Goal: Information Seeking & Learning: Learn about a topic

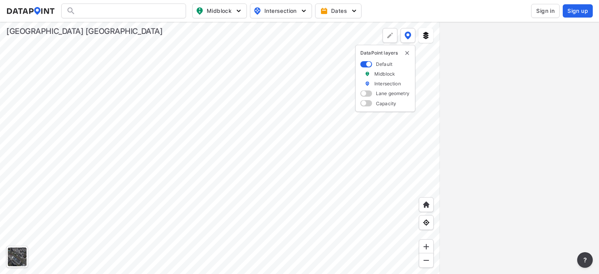
click at [539, 11] on span "Sign in" at bounding box center [545, 11] width 18 height 8
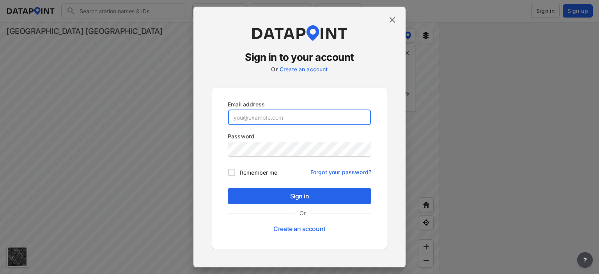
click at [268, 118] on input "email" at bounding box center [299, 118] width 143 height 16
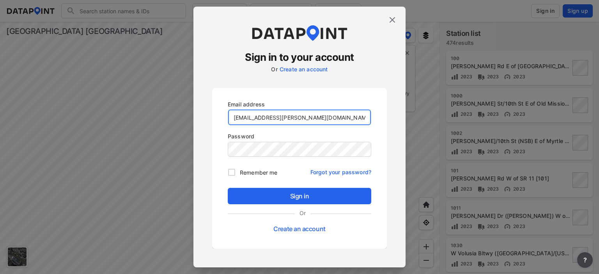
type input "[EMAIL_ADDRESS][PERSON_NAME][DOMAIN_NAME]"
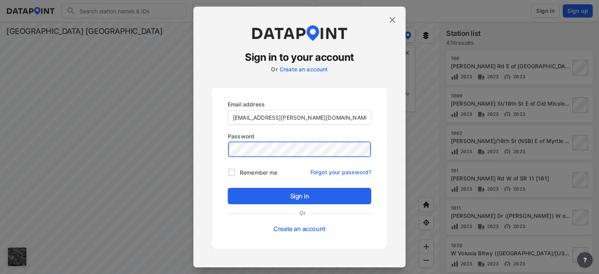
click at [228, 188] on button "Sign in" at bounding box center [299, 196] width 143 height 16
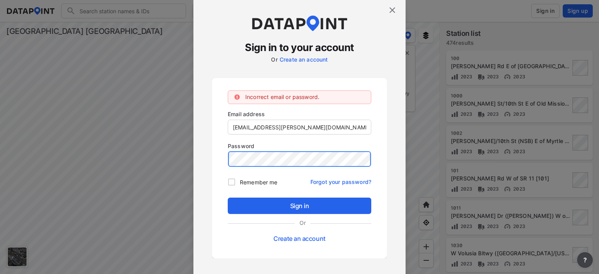
click at [207, 161] on div "Sign in to your account Or Create an account Incorrect email or password. Email…" at bounding box center [299, 137] width 212 height 280
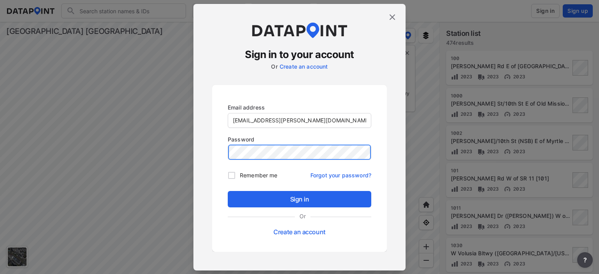
click at [228, 191] on button "Sign in" at bounding box center [299, 199] width 143 height 16
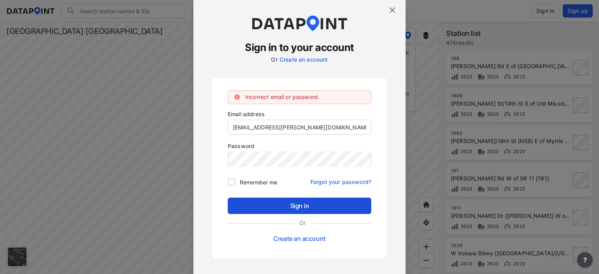
click at [279, 208] on span "Sign in" at bounding box center [299, 205] width 131 height 9
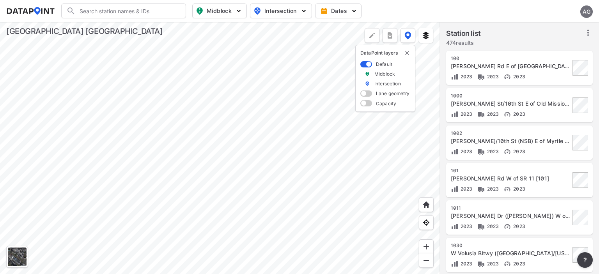
click at [205, 245] on div at bounding box center [220, 148] width 440 height 252
click at [204, 257] on div at bounding box center [220, 148] width 440 height 252
click at [290, 9] on span "Intersection" at bounding box center [279, 10] width 53 height 9
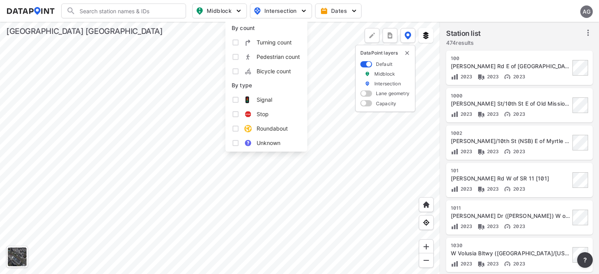
click at [412, 4] on div "Search Please enter a search term. Midblock Intersection Dates AG" at bounding box center [299, 11] width 586 height 15
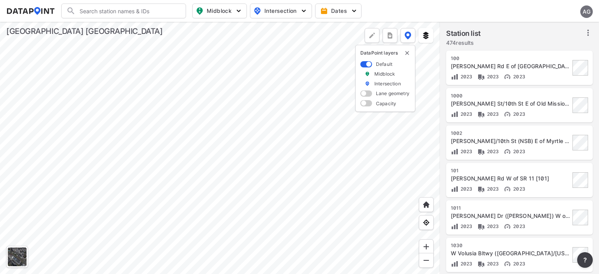
click at [586, 32] on icon at bounding box center [587, 32] width 9 height 9
click at [575, 47] on span "Select stations & export" at bounding box center [554, 50] width 62 height 8
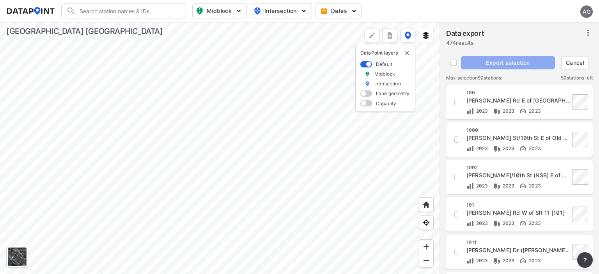
click at [572, 63] on span "Cancel" at bounding box center [574, 63] width 21 height 8
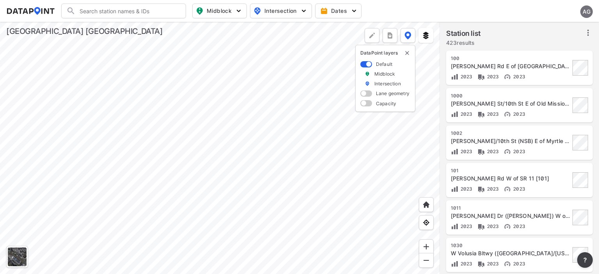
click at [221, 110] on div at bounding box center [220, 148] width 440 height 252
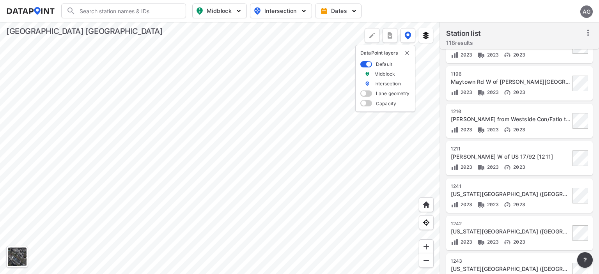
scroll to position [663, 0]
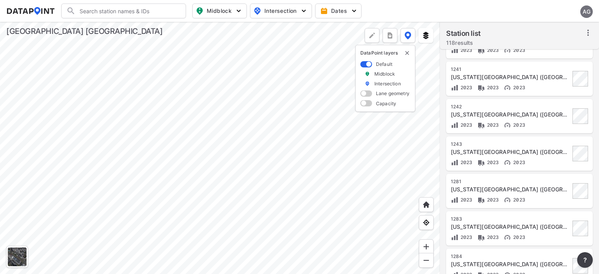
click at [298, 134] on div at bounding box center [220, 148] width 440 height 252
click at [541, 262] on icon "button" at bounding box center [538, 261] width 9 height 9
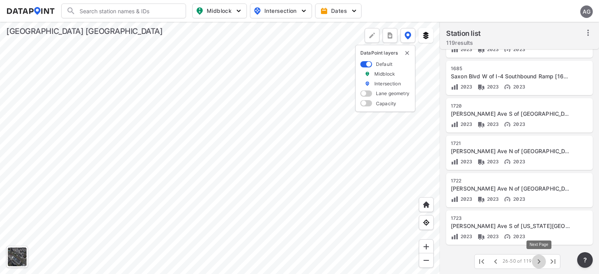
click at [540, 262] on icon "button" at bounding box center [538, 261] width 9 height 9
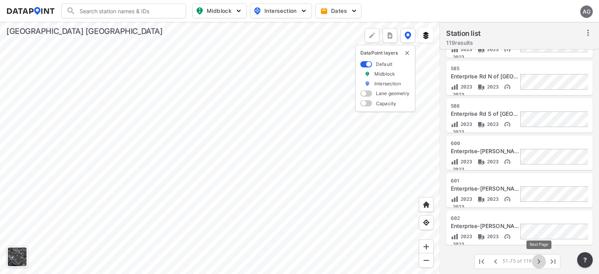
click at [540, 262] on icon "button" at bounding box center [538, 261] width 9 height 9
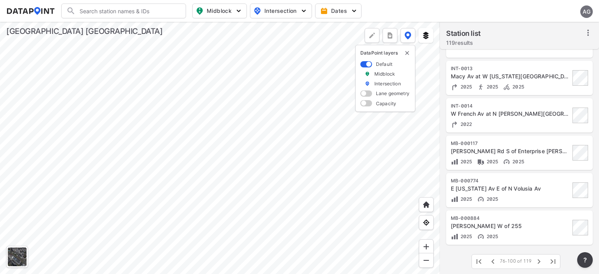
scroll to position [193, 0]
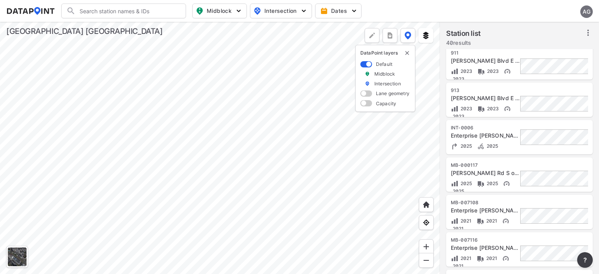
click at [228, 11] on span "Midblock" at bounding box center [219, 10] width 46 height 9
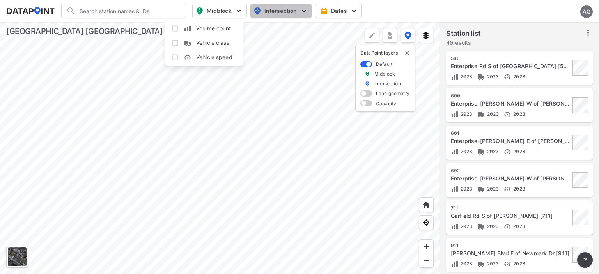
click at [264, 11] on span "Intersection" at bounding box center [279, 10] width 53 height 9
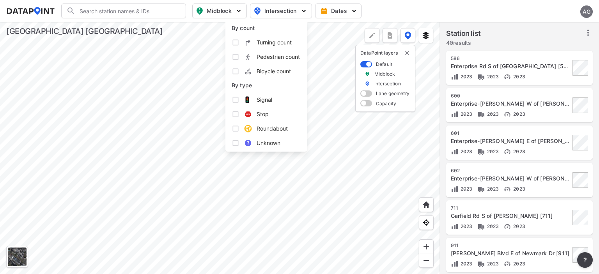
click at [237, 41] on input "Turning count" at bounding box center [236, 43] width 8 height 8
checkbox input "true"
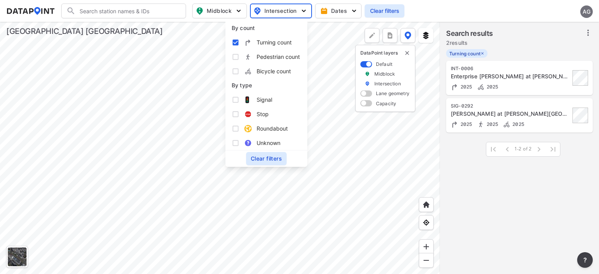
click at [233, 57] on input "Pedestrian count" at bounding box center [236, 57] width 8 height 8
checkbox input "true"
click at [235, 72] on input "Bicycle count" at bounding box center [236, 71] width 8 height 8
checkbox input "true"
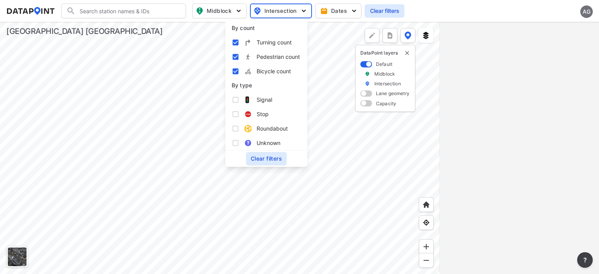
click at [296, 227] on div at bounding box center [220, 148] width 440 height 252
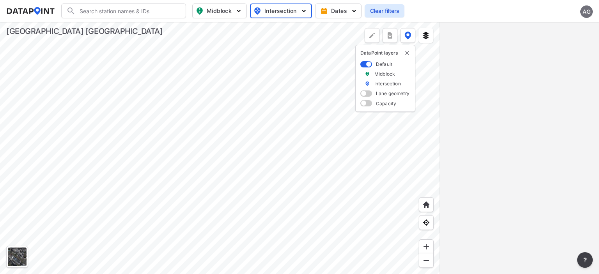
click at [286, 9] on span "Intersection" at bounding box center [280, 10] width 53 height 9
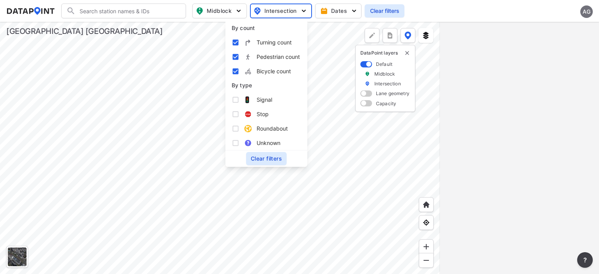
click at [239, 98] on input "Signal" at bounding box center [236, 100] width 8 height 8
checkbox input "true"
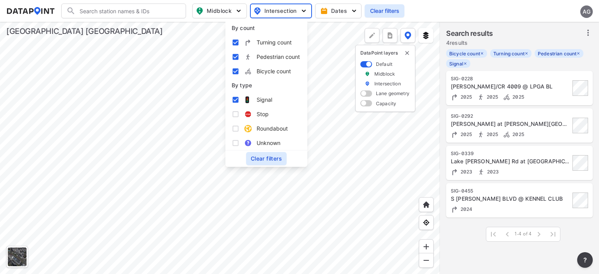
click at [237, 113] on input "Stop" at bounding box center [236, 114] width 8 height 8
checkbox input "true"
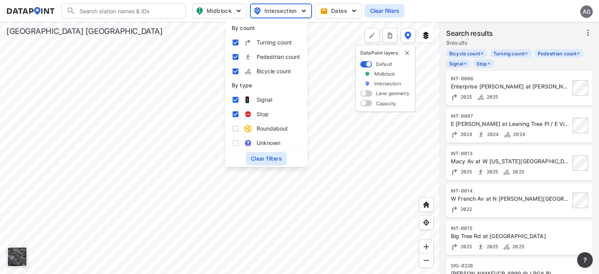
click at [235, 122] on label "Roundabout" at bounding box center [266, 128] width 69 height 14
click at [235, 125] on input "Roundabout" at bounding box center [236, 129] width 8 height 8
click at [234, 127] on input "Roundabout" at bounding box center [236, 129] width 8 height 8
checkbox input "false"
click at [234, 141] on input "Unknown" at bounding box center [236, 143] width 8 height 8
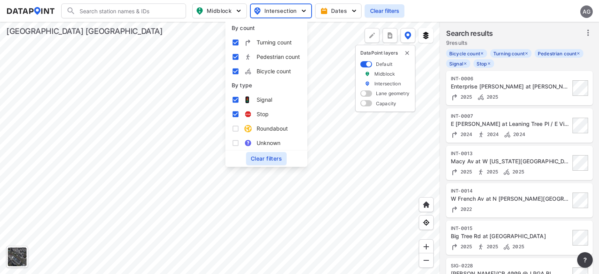
checkbox input "true"
click at [238, 127] on input "Roundabout" at bounding box center [236, 129] width 8 height 8
checkbox input "true"
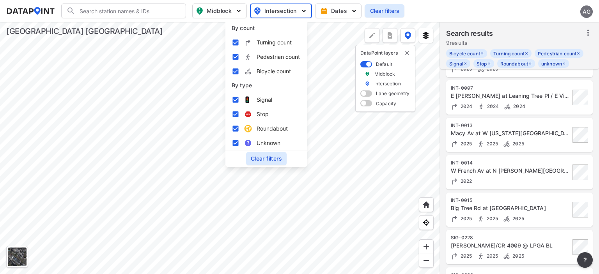
scroll to position [39, 0]
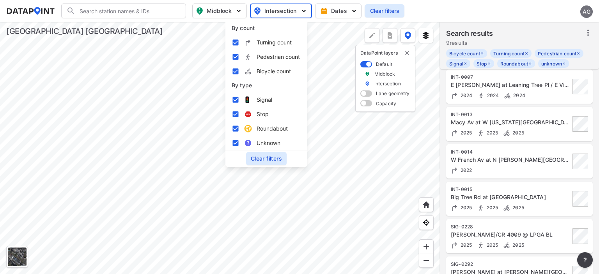
click at [237, 41] on input "Turning count" at bounding box center [236, 43] width 8 height 8
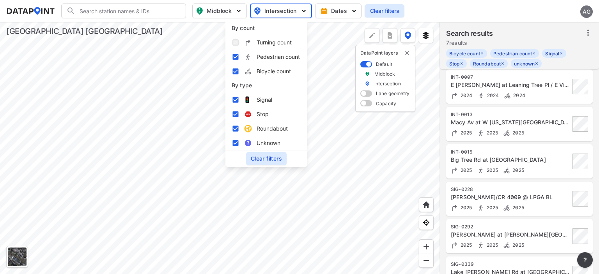
click at [237, 41] on input "Turning count" at bounding box center [236, 43] width 8 height 8
checkbox input "true"
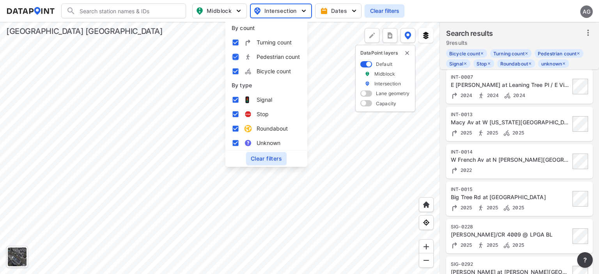
click at [233, 59] on input "Pedestrian count" at bounding box center [236, 57] width 8 height 8
checkbox input "true"
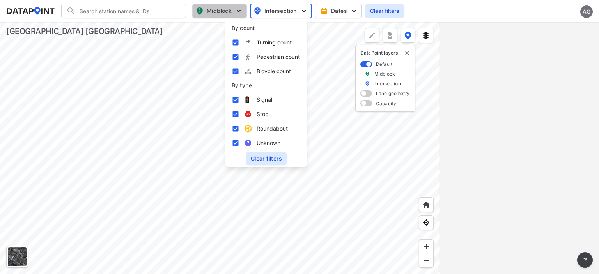
click at [229, 13] on span "Midblock" at bounding box center [219, 10] width 46 height 9
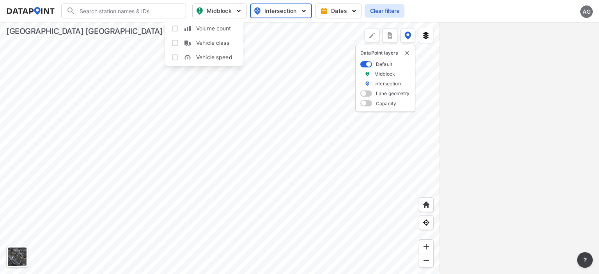
click at [267, 11] on span "Intersection" at bounding box center [280, 10] width 53 height 9
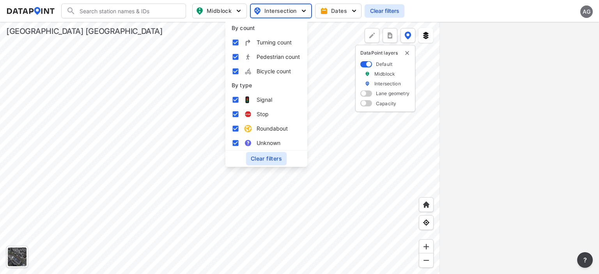
click at [236, 40] on input "Turning count" at bounding box center [236, 43] width 8 height 8
checkbox input "false"
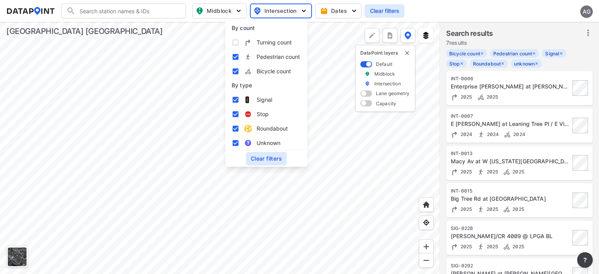
click at [232, 57] on input "Pedestrian count" at bounding box center [236, 57] width 8 height 8
checkbox input "false"
click at [230, 69] on div "By count Turning count Pedestrian count Bicycle count" at bounding box center [266, 49] width 82 height 57
click at [237, 72] on input "Bicycle count" at bounding box center [236, 71] width 8 height 8
checkbox input "false"
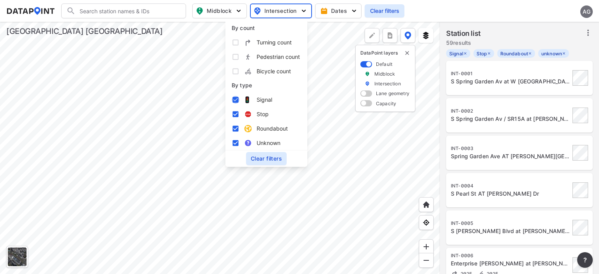
click at [237, 98] on input "Signal" at bounding box center [236, 100] width 8 height 8
checkbox input "false"
click at [237, 114] on input "Stop" at bounding box center [236, 114] width 8 height 8
checkbox input "false"
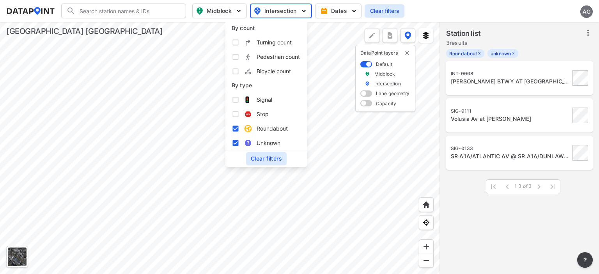
click at [237, 131] on input "Roundabout" at bounding box center [236, 129] width 8 height 8
checkbox input "false"
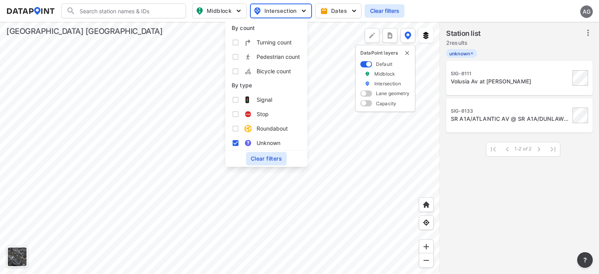
click at [238, 145] on input "Unknown" at bounding box center [236, 143] width 8 height 8
checkbox input "false"
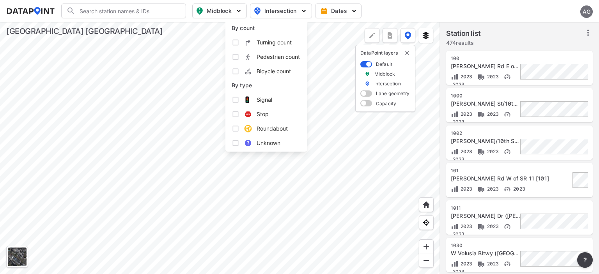
click at [226, 14] on span "Midblock" at bounding box center [219, 10] width 46 height 9
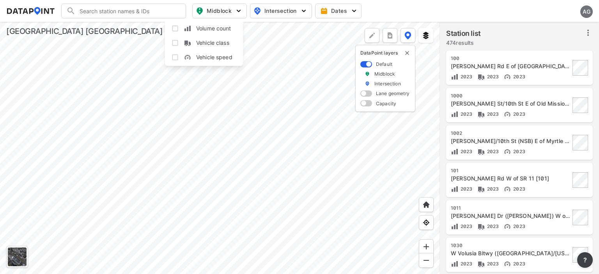
click at [176, 29] on input "Volume count" at bounding box center [175, 29] width 8 height 8
checkbox input "true"
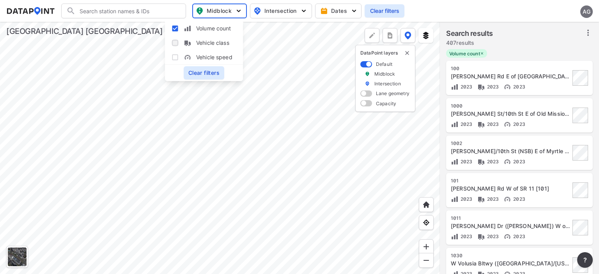
click at [173, 42] on input "Vehicle class" at bounding box center [175, 43] width 8 height 8
checkbox input "true"
click at [173, 53] on input "Vehicle speed" at bounding box center [175, 57] width 8 height 8
checkbox input "true"
click at [174, 29] on input "Volume count" at bounding box center [175, 29] width 8 height 8
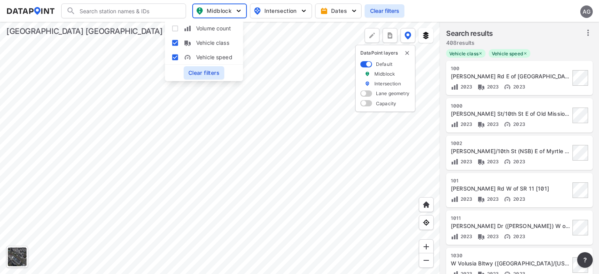
click at [175, 32] on input "Volume count" at bounding box center [175, 29] width 8 height 8
checkbox input "true"
